Goal: Task Accomplishment & Management: Manage account settings

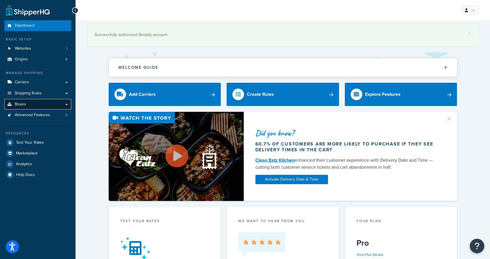
click at [20, 102] on span "Boxes" at bounding box center [20, 104] width 11 height 5
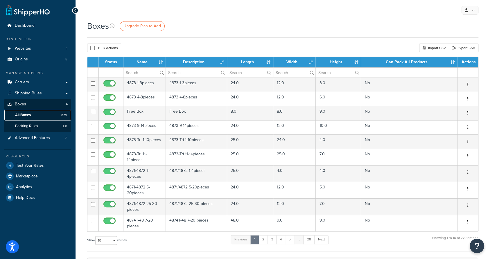
click at [25, 118] on span "All Boxes" at bounding box center [23, 115] width 16 height 5
click at [132, 73] on input "text" at bounding box center [144, 73] width 42 height 10
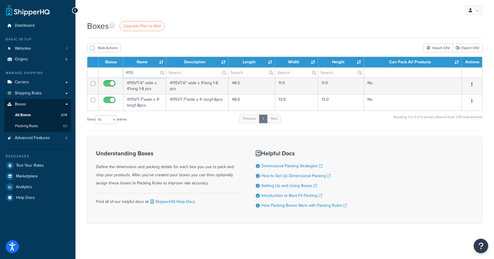
type input "4115"
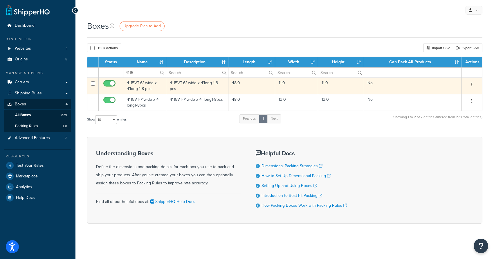
click at [146, 84] on td "4115VT-6" wide x 4'long 1-8 pcs" at bounding box center [144, 86] width 43 height 17
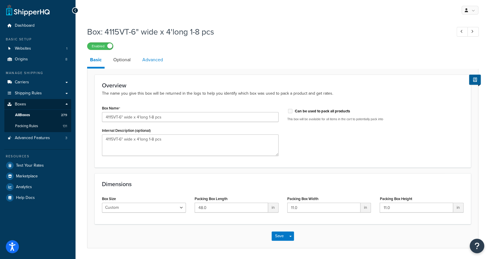
click at [152, 62] on link "Advanced" at bounding box center [152, 60] width 26 height 14
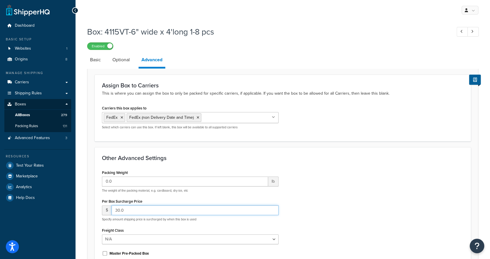
drag, startPoint x: 119, startPoint y: 211, endPoint x: 114, endPoint y: 210, distance: 5.4
click at [114, 210] on input "30.0" at bounding box center [195, 210] width 167 height 10
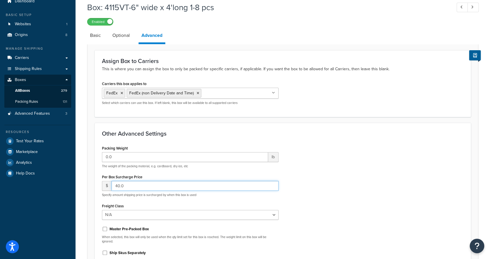
scroll to position [93, 0]
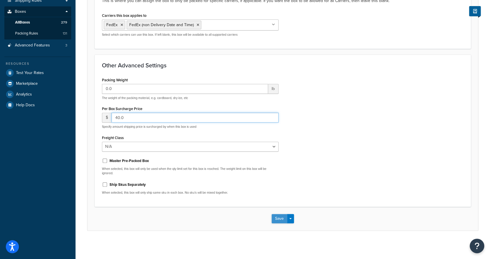
type input "40.0"
click at [280, 217] on button "Save" at bounding box center [279, 218] width 16 height 9
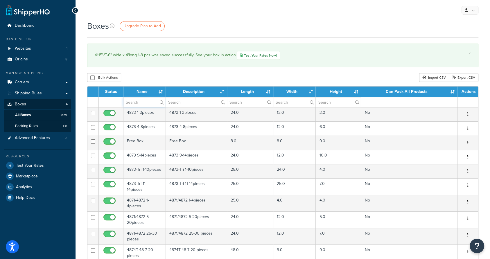
click at [149, 100] on input "text" at bounding box center [144, 102] width 42 height 10
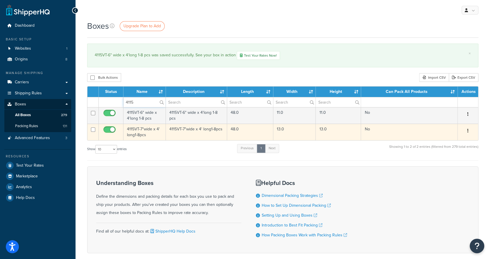
type input "4115"
click at [149, 131] on td "4115VT-7"wide x 4' long1-8pcs" at bounding box center [144, 132] width 42 height 17
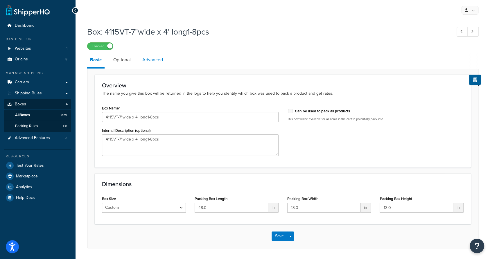
click at [147, 63] on link "Advanced" at bounding box center [152, 60] width 26 height 14
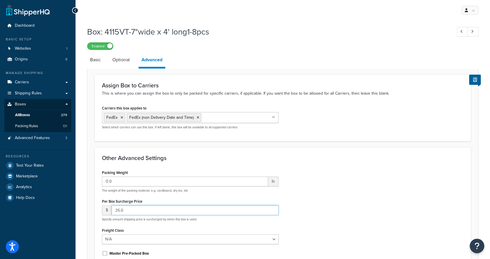
drag, startPoint x: 118, startPoint y: 208, endPoint x: 114, endPoint y: 208, distance: 4.4
click at [114, 208] on input "35.0" at bounding box center [195, 210] width 167 height 10
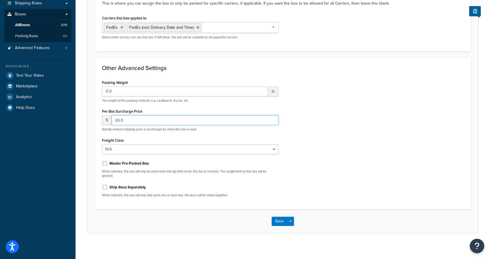
scroll to position [93, 0]
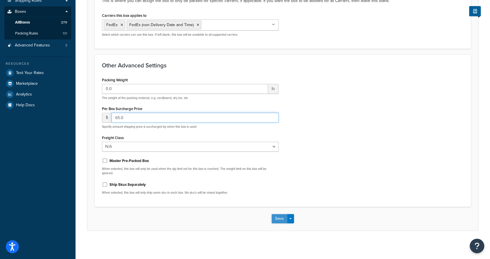
type input "65.0"
click at [276, 219] on button "Save" at bounding box center [279, 218] width 16 height 9
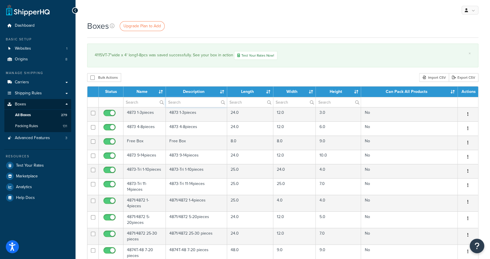
click at [191, 103] on input "text" at bounding box center [196, 102] width 61 height 10
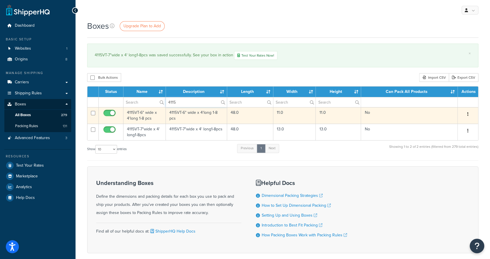
type input "4115"
click at [179, 113] on td "4115VT-6" wide x 4'long 1-8 pcs" at bounding box center [196, 115] width 61 height 17
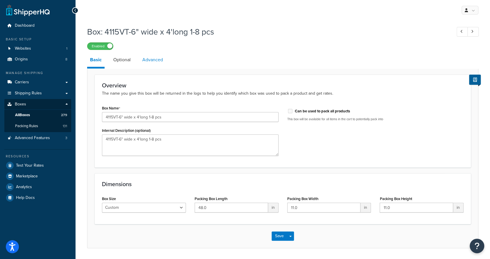
click at [155, 62] on link "Advanced" at bounding box center [152, 60] width 26 height 14
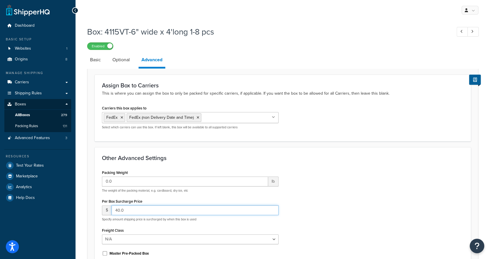
drag, startPoint x: 119, startPoint y: 208, endPoint x: 114, endPoint y: 208, distance: 5.0
click at [114, 208] on input "40.0" at bounding box center [195, 210] width 167 height 10
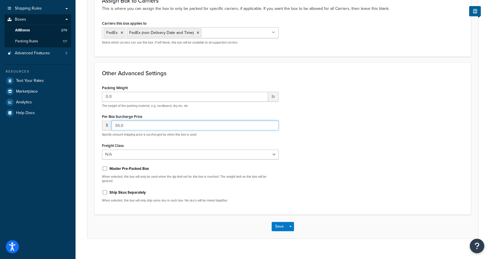
scroll to position [93, 0]
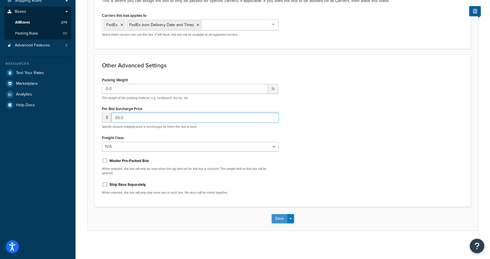
type input "65.0"
click at [278, 220] on button "Save" at bounding box center [279, 218] width 16 height 9
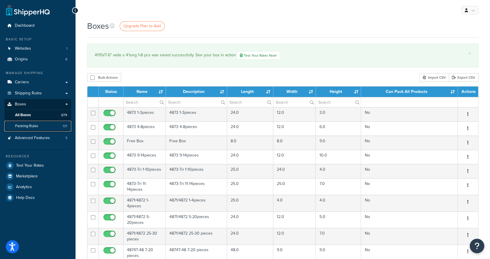
click at [30, 125] on span "Packing Rules" at bounding box center [26, 126] width 23 height 5
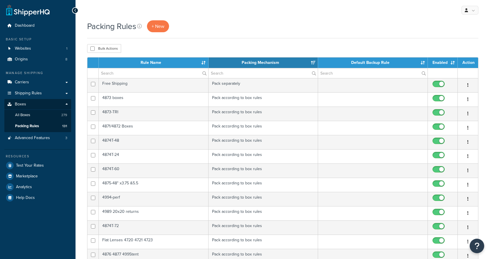
select select "15"
click at [167, 74] on input "text" at bounding box center [153, 73] width 109 height 10
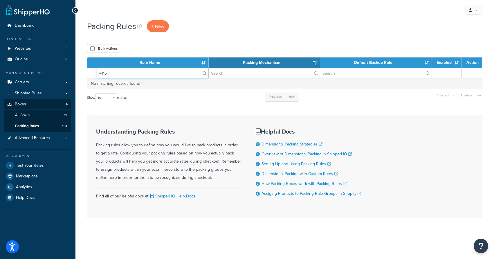
drag, startPoint x: 154, startPoint y: 75, endPoint x: 92, endPoint y: 67, distance: 62.6
click at [92, 67] on table "Rule Name Packing Mechanism Default Backup Rule Enabled Action 4115" at bounding box center [284, 73] width 395 height 32
type input "4115"
click at [26, 124] on span "Packing Rules" at bounding box center [27, 126] width 24 height 5
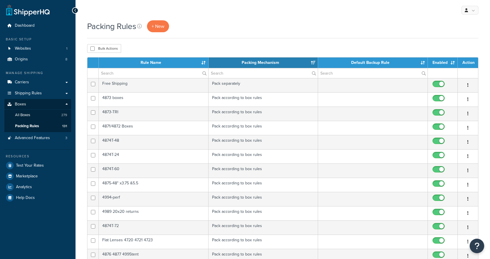
select select "15"
click at [134, 72] on input "text" at bounding box center [153, 73] width 109 height 10
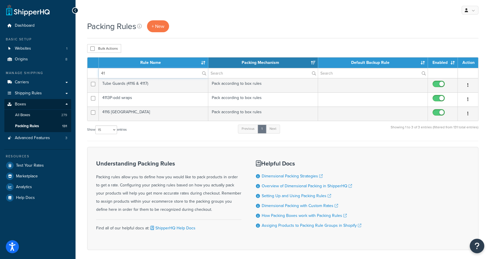
type input "4"
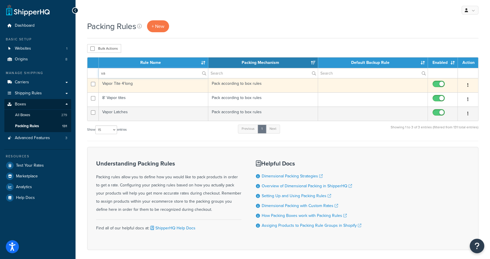
type input "va"
click at [122, 84] on td "Vapor Tite 4'long" at bounding box center [153, 85] width 109 height 14
